Goal: Task Accomplishment & Management: Use online tool/utility

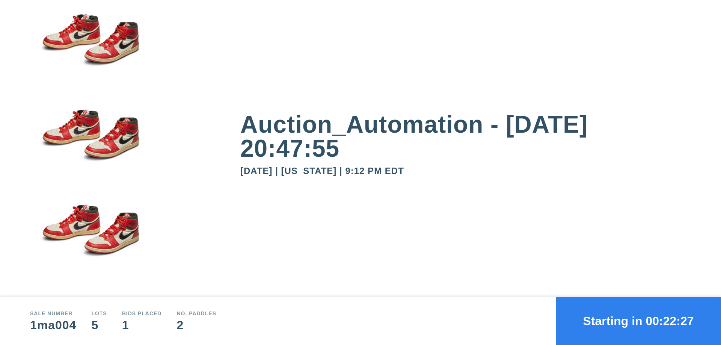
click at [638, 321] on button "Starting in 00:22:27" at bounding box center [637, 320] width 165 height 48
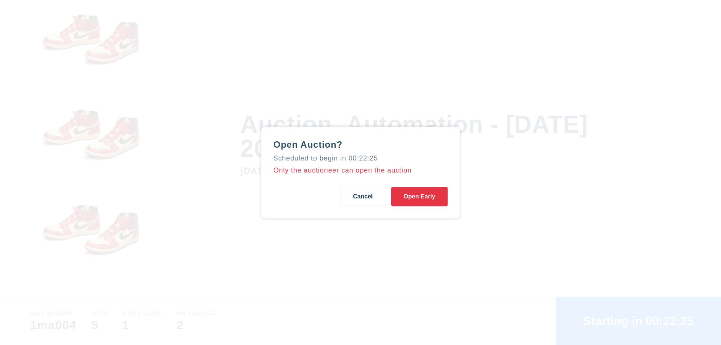
click at [419, 196] on button "Open Early" at bounding box center [419, 197] width 56 height 20
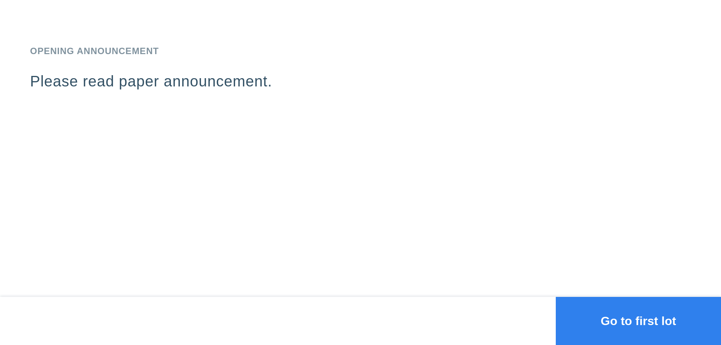
click at [638, 321] on button "Go to first lot" at bounding box center [637, 320] width 165 height 48
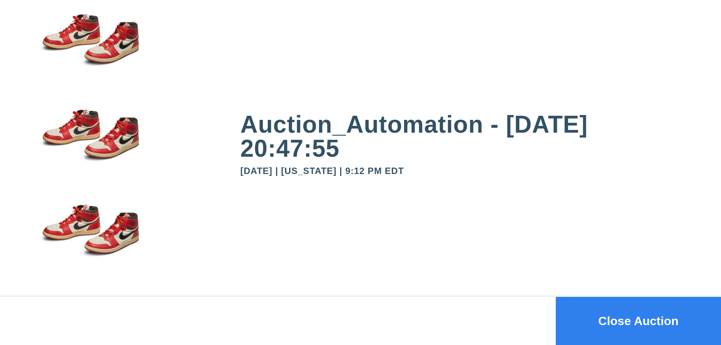
click at [638, 321] on button "Close Auction" at bounding box center [637, 320] width 165 height 48
